Goal: Task Accomplishment & Management: Manage account settings

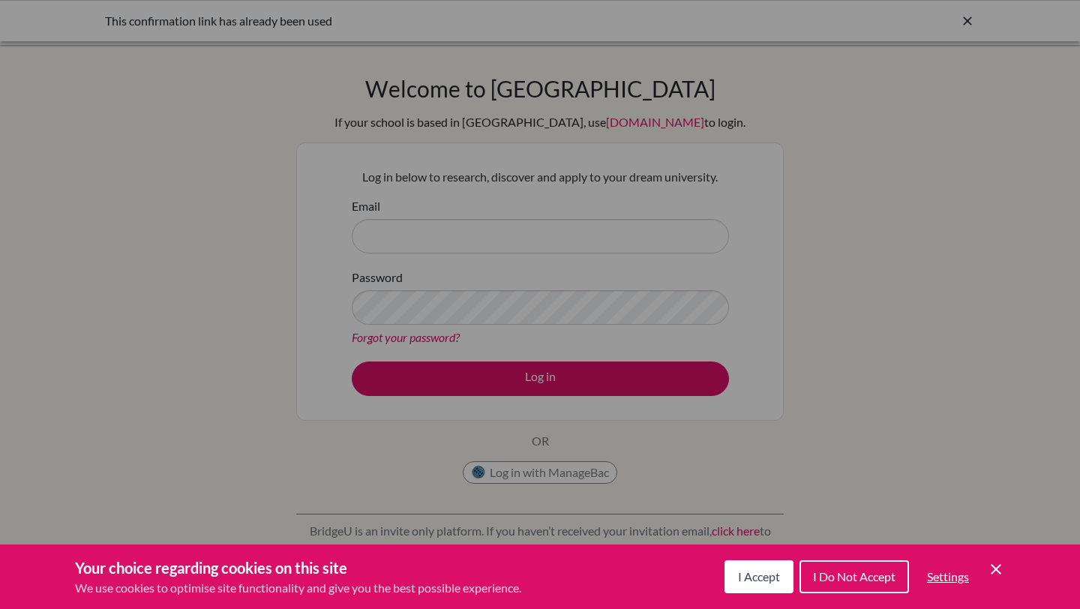
click at [752, 578] on span "I Accept" at bounding box center [759, 576] width 42 height 14
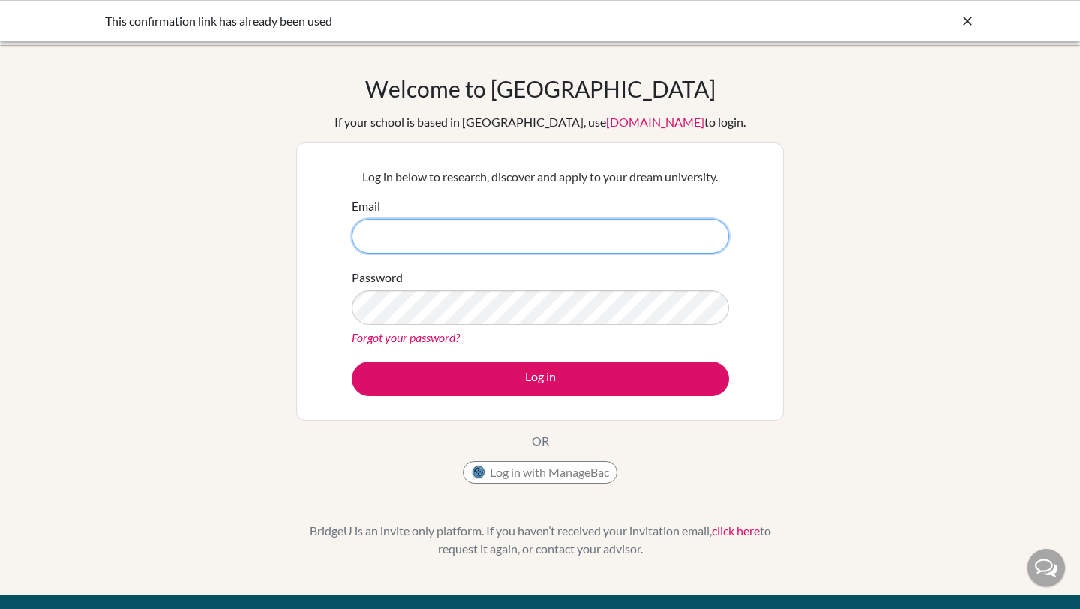
click at [555, 248] on input "Email" at bounding box center [540, 236] width 377 height 35
click at [544, 287] on div "Password Forgot your password?" at bounding box center [540, 308] width 377 height 78
click at [509, 232] on input "26oraika.gro" at bounding box center [540, 236] width 377 height 35
click at [509, 232] on input "26oraika.grover@si" at bounding box center [540, 236] width 377 height 35
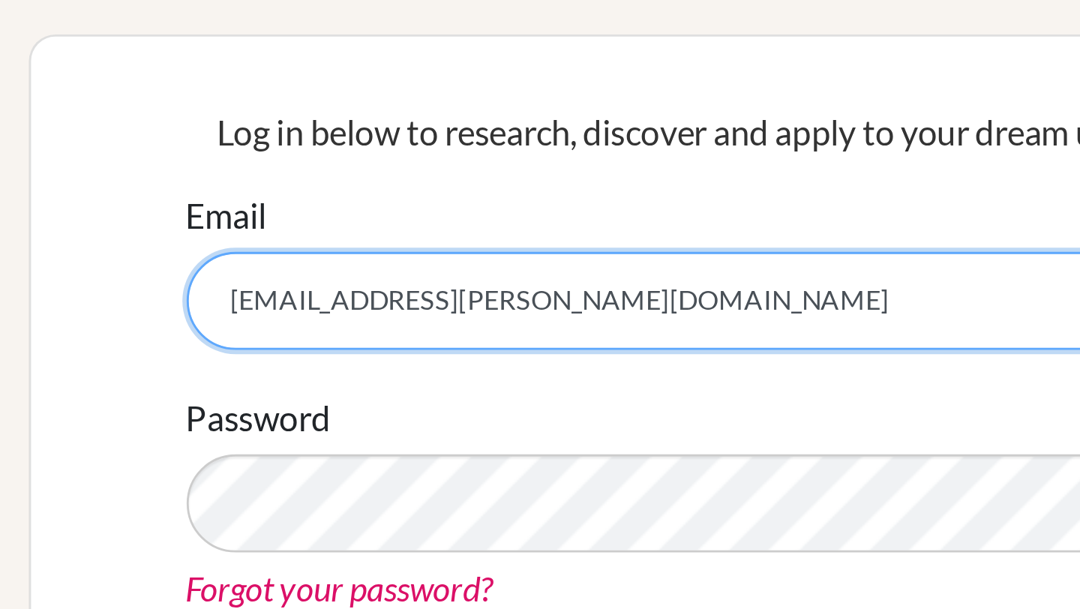
click at [456, 239] on input "26oraika.grover@sis--kg.org" at bounding box center [540, 236] width 377 height 35
type input "[EMAIL_ADDRESS][PERSON_NAME][DOMAIN_NAME]"
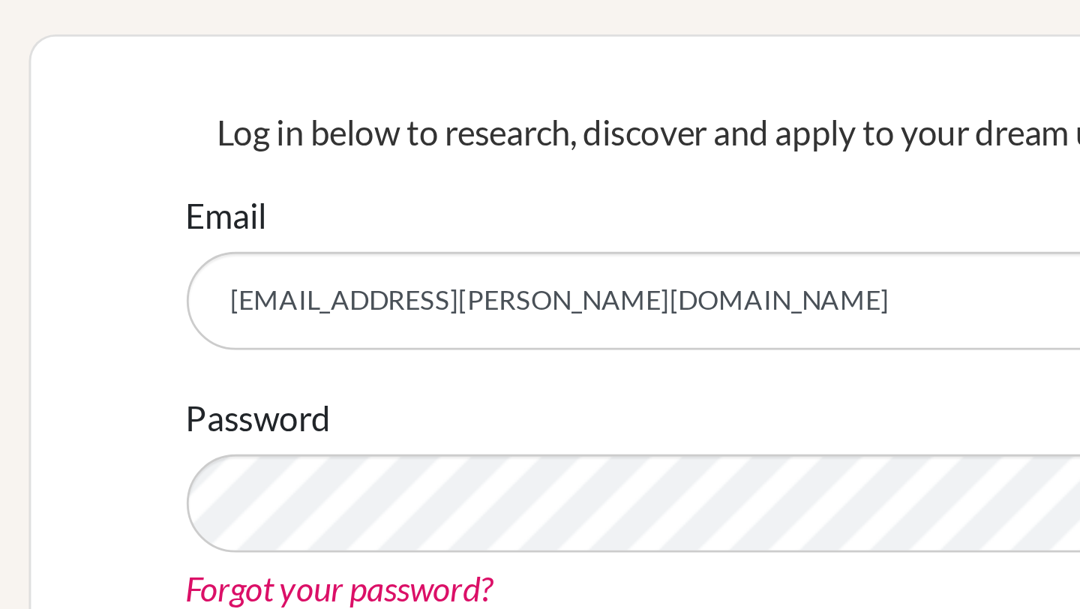
click at [422, 335] on link "Forgot your password?" at bounding box center [406, 337] width 108 height 14
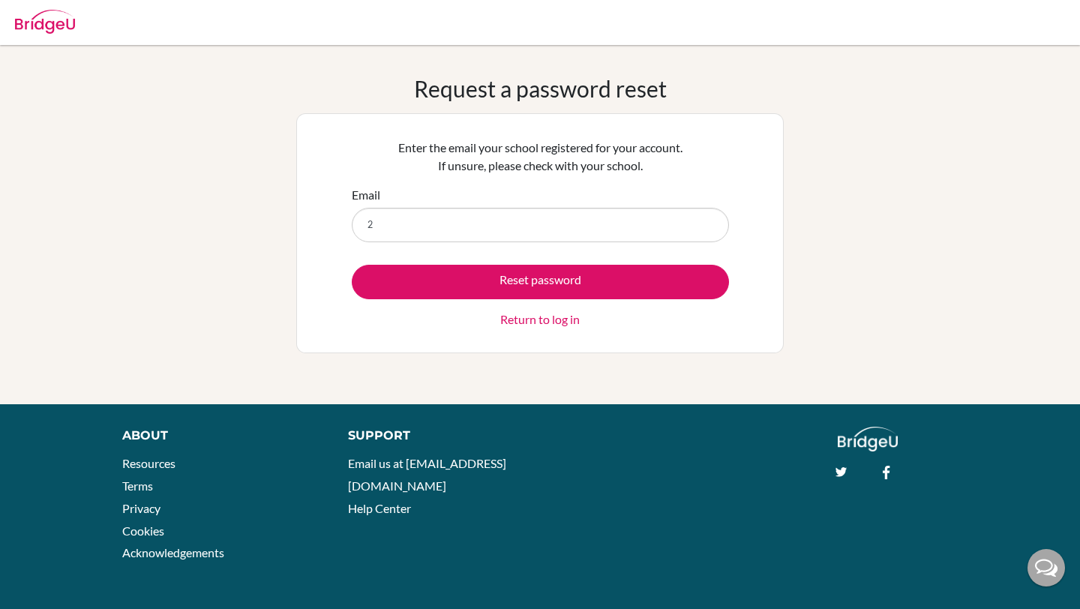
click at [405, 217] on input "2" at bounding box center [540, 225] width 377 height 35
type input "6orai|2"
drag, startPoint x: 419, startPoint y: 227, endPoint x: 302, endPoint y: 190, distance: 123.4
click at [297, 198] on div "Enter the email your school registered for your account. If unsure, please chec…" at bounding box center [540, 233] width 488 height 240
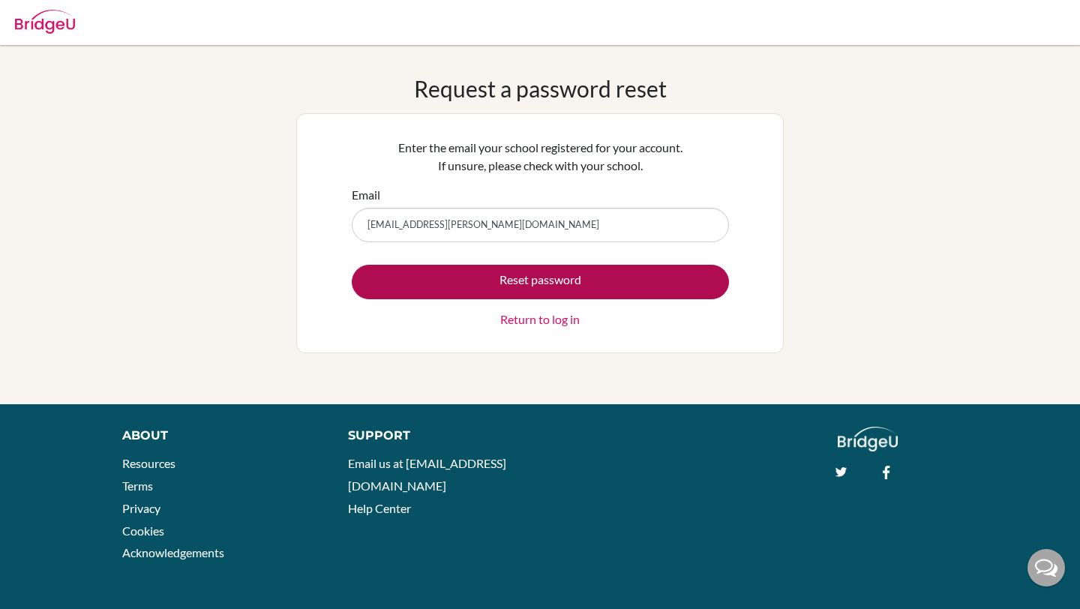
type input "[EMAIL_ADDRESS][PERSON_NAME][DOMAIN_NAME]"
click at [386, 277] on button "Reset password" at bounding box center [540, 282] width 377 height 35
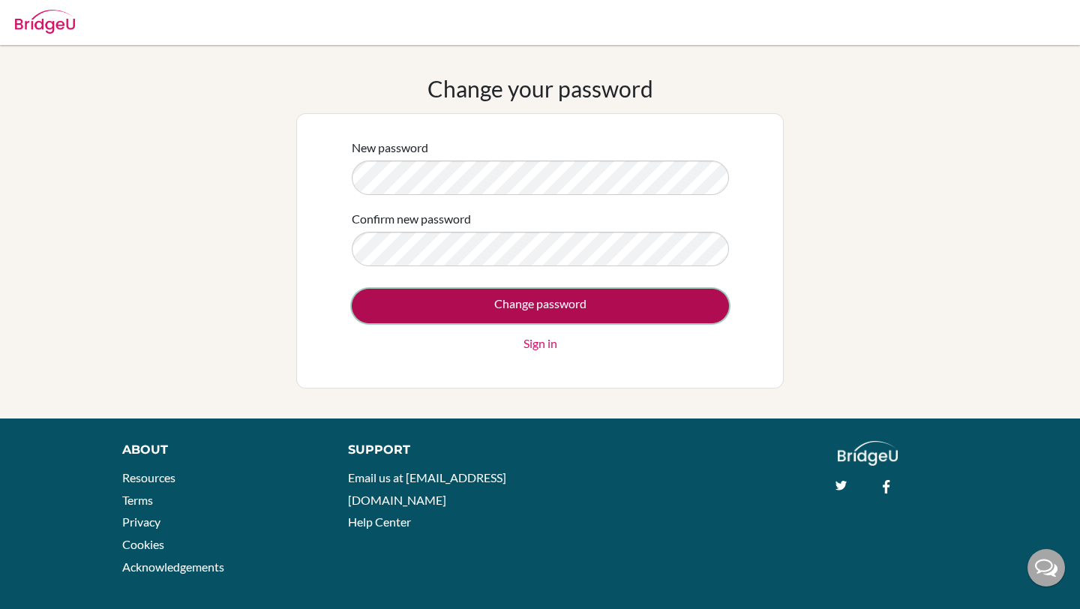
click at [427, 296] on input "Change password" at bounding box center [540, 306] width 377 height 35
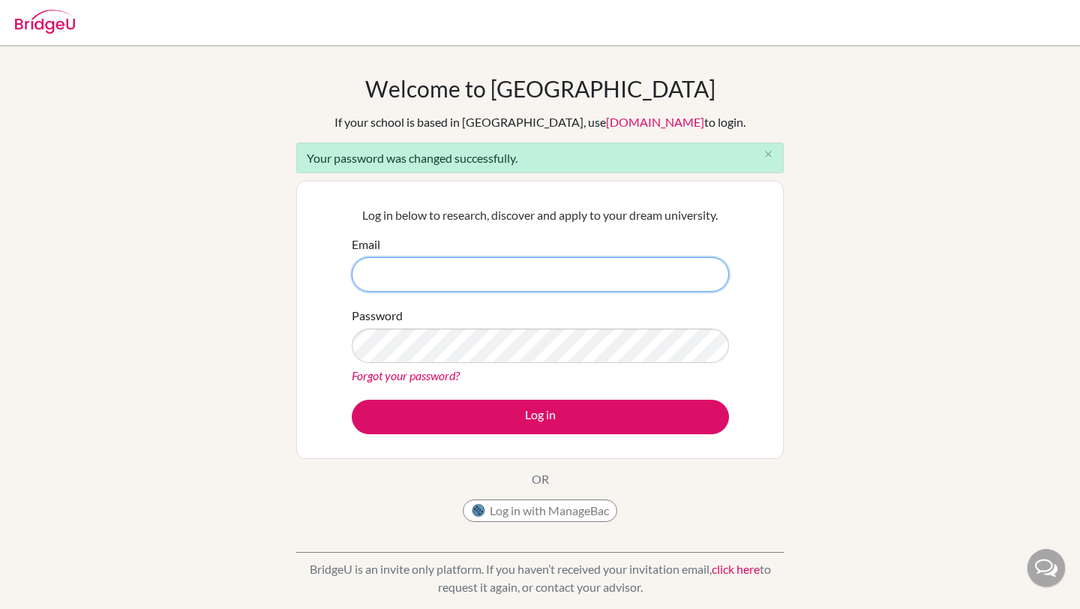
click at [377, 287] on input "Email" at bounding box center [540, 274] width 377 height 35
type input "[EMAIL_ADDRESS][PERSON_NAME][DOMAIN_NAME]"
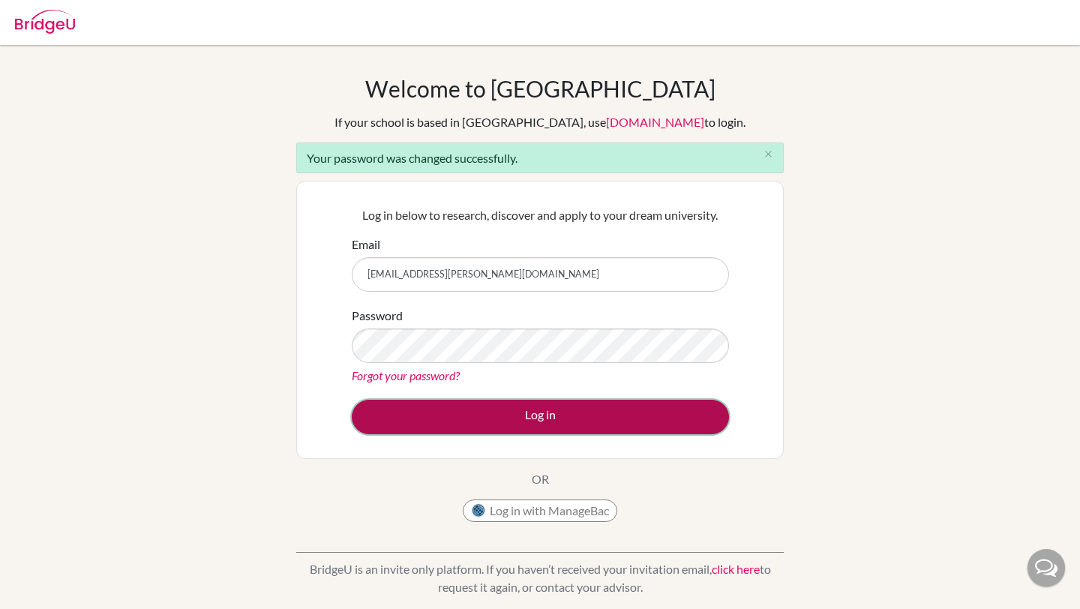
click at [456, 407] on button "Log in" at bounding box center [540, 417] width 377 height 35
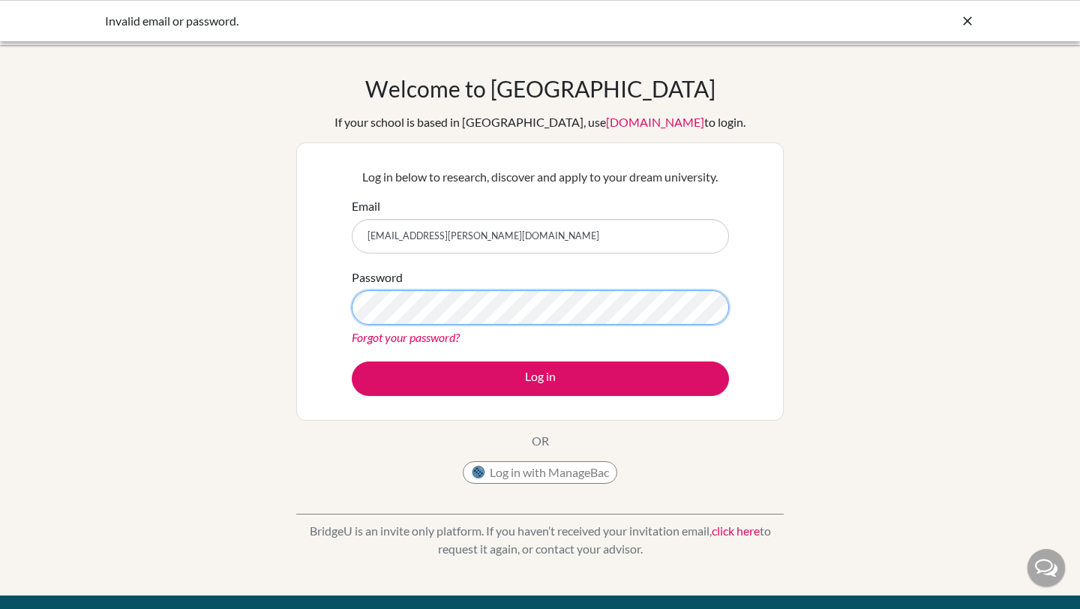
click at [352, 362] on button "Log in" at bounding box center [540, 379] width 377 height 35
